Goal: Information Seeking & Learning: Check status

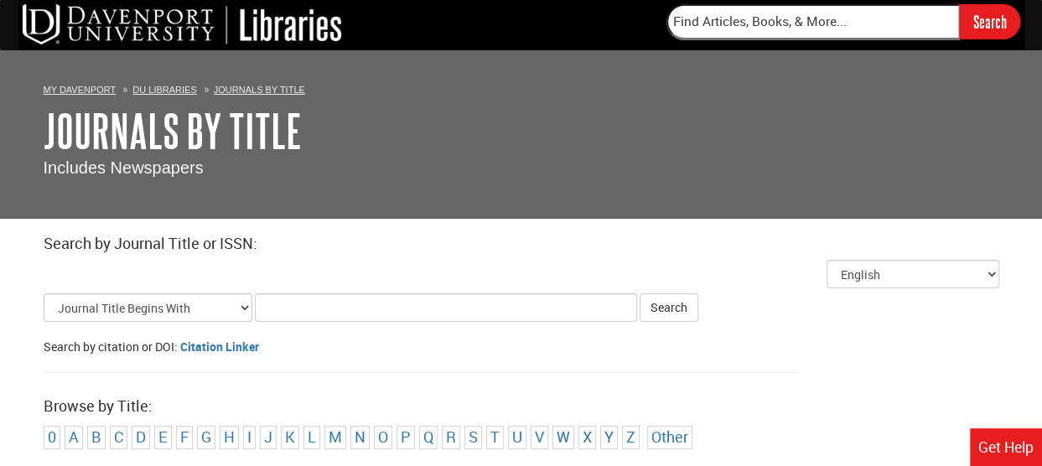
click at [269, 304] on input "Title Search Criteria" at bounding box center [446, 307] width 382 height 29
type input ""The journal""
click at [640, 293] on button "Search" at bounding box center [669, 307] width 59 height 29
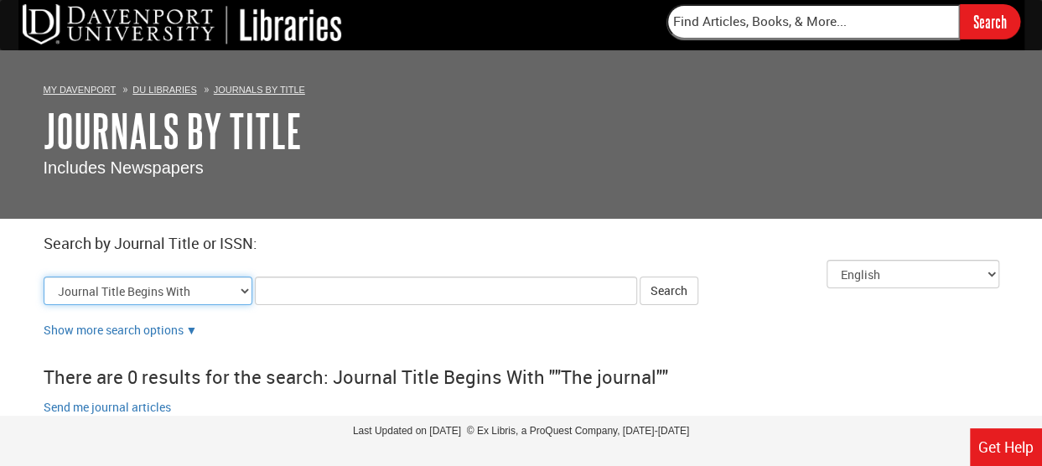
drag, startPoint x: 241, startPoint y: 289, endPoint x: 233, endPoint y: 291, distance: 8.6
click at [240, 289] on select "Journal Title Begins With Journal Title Equals Journal Title Contains All Words…" at bounding box center [148, 291] width 209 height 29
select select "issn_equals"
click at [44, 277] on select "Journal Title Begins With Journal Title Equals Journal Title Contains All Words…" at bounding box center [148, 291] width 209 height 29
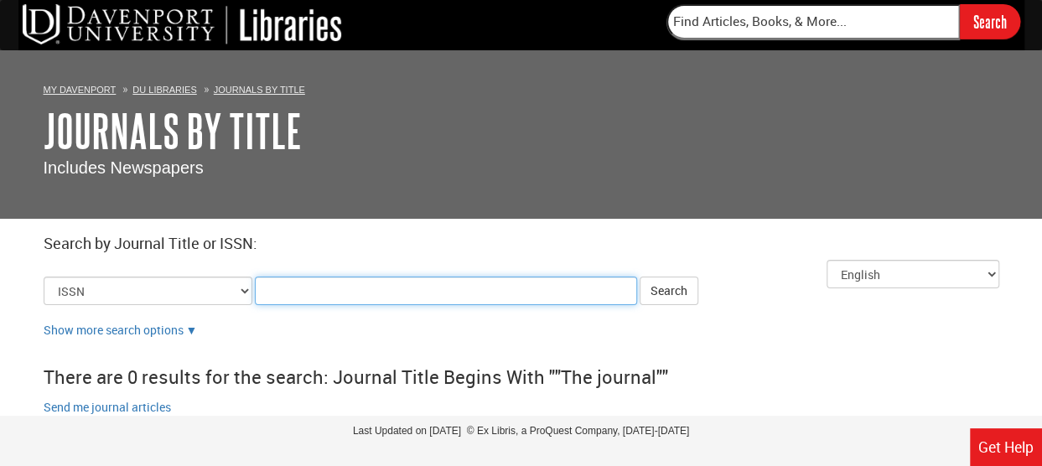
click at [277, 294] on input "Title Search Criteria" at bounding box center [446, 291] width 382 height 29
paste input "0192-592X"
type input "0192-592X"
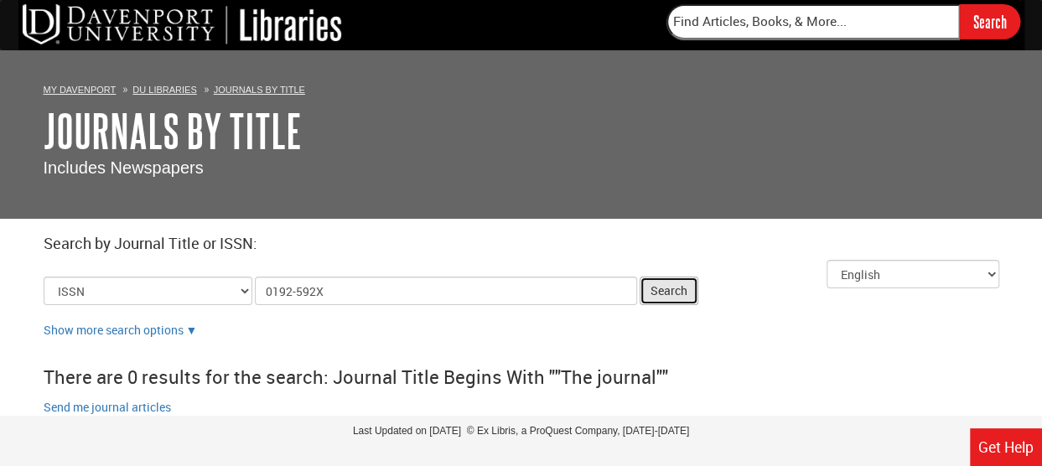
click at [673, 293] on button "Search" at bounding box center [669, 291] width 59 height 29
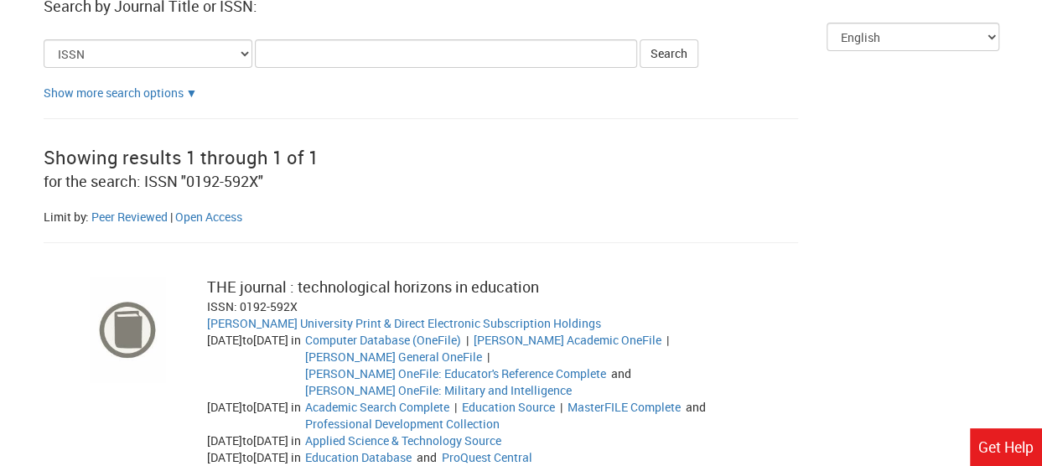
scroll to position [335, 0]
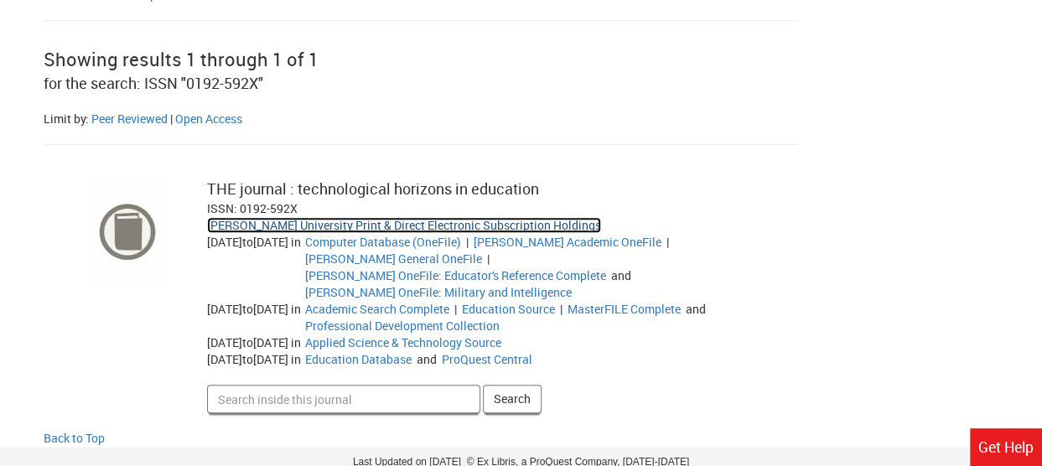
click at [501, 222] on link "[PERSON_NAME] University Print & Direct Electronic Subscription Holdings" at bounding box center [404, 225] width 394 height 16
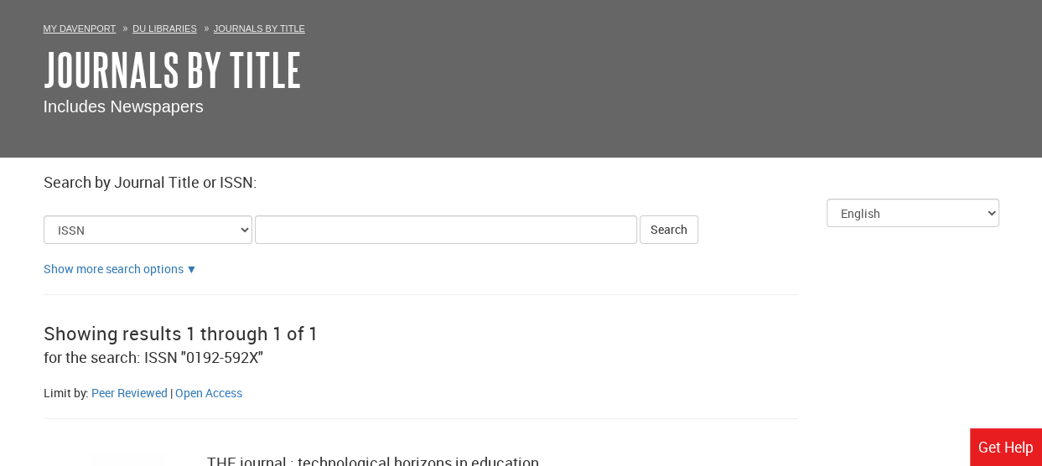
scroll to position [0, 0]
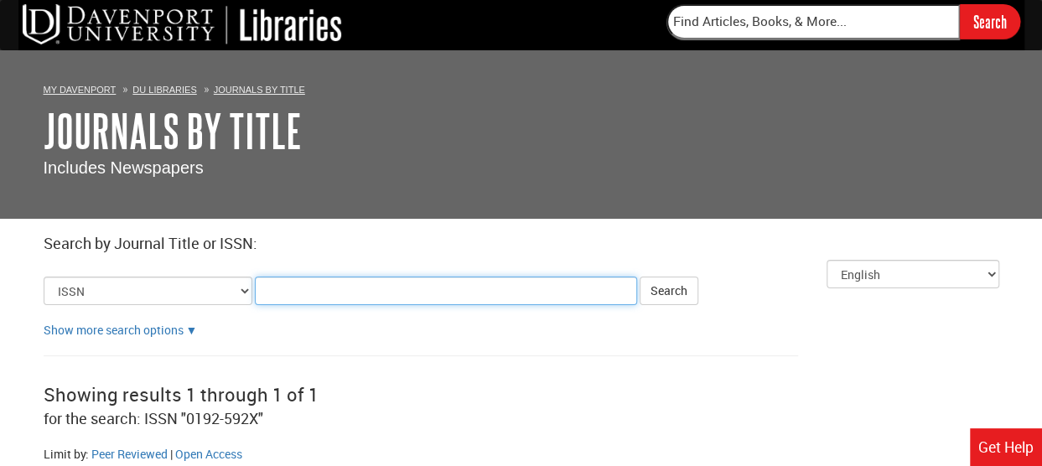
click at [352, 288] on input "Title Search Criteria" at bounding box center [446, 291] width 382 height 29
paste input "1055-5145"
type input "1055-5145"
click button "Search" at bounding box center [669, 291] width 59 height 29
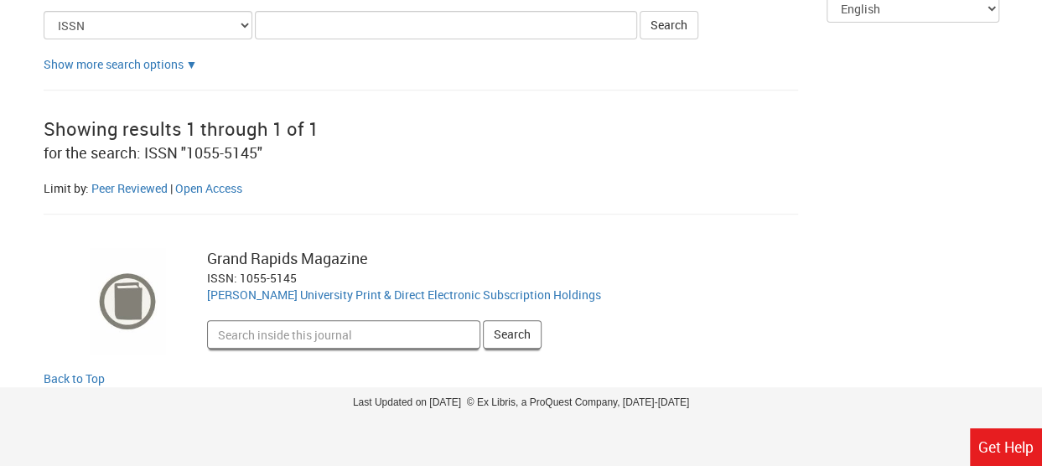
scroll to position [270, 0]
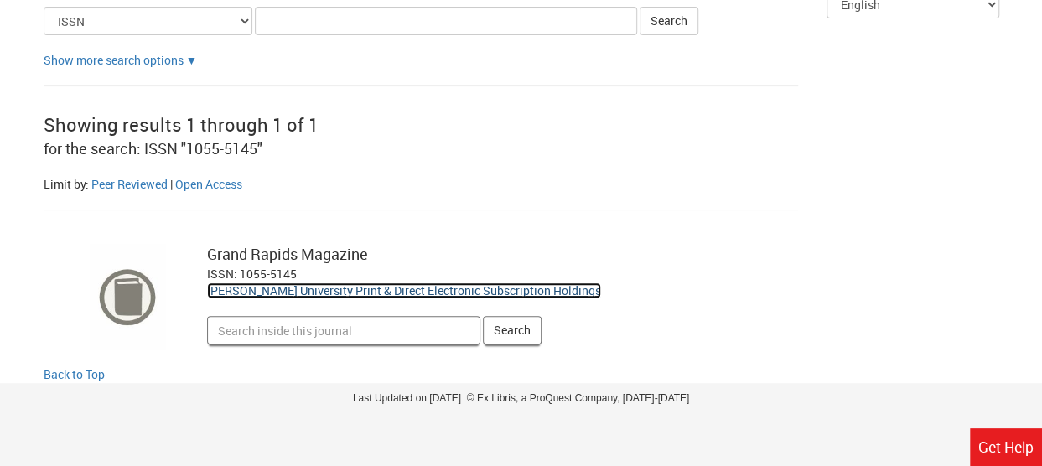
click at [401, 288] on link "[PERSON_NAME] University Print & Direct Electronic Subscription Holdings" at bounding box center [404, 291] width 394 height 16
